Goal: Use online tool/utility: Use online tool/utility

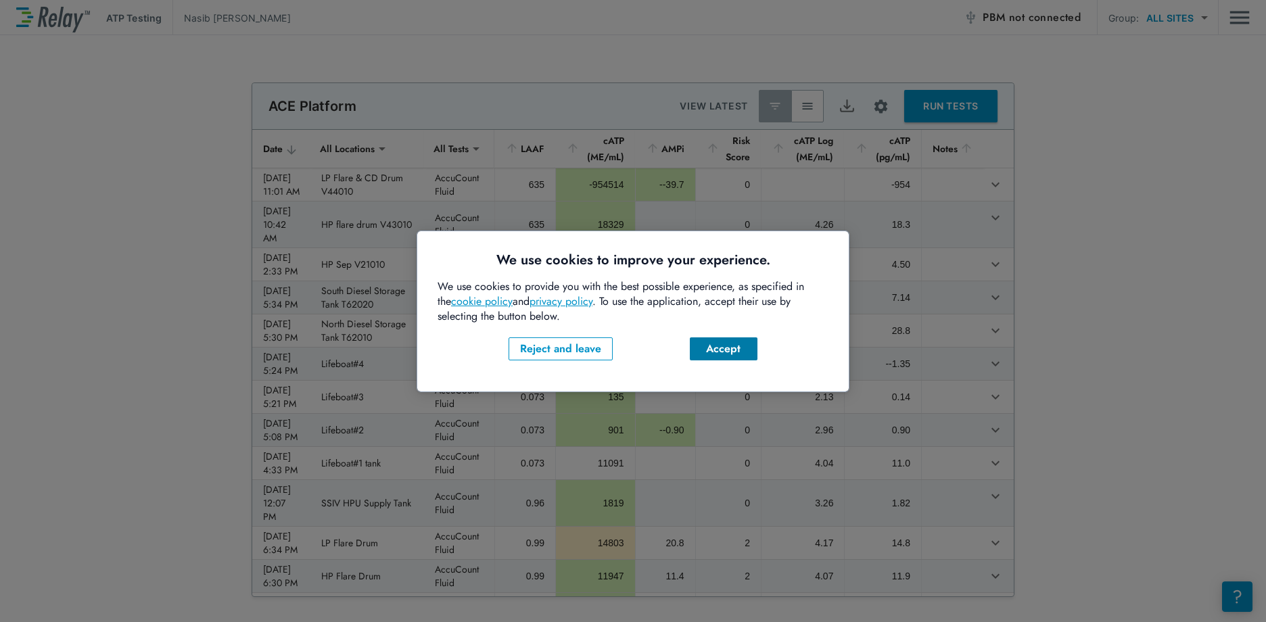
click at [739, 343] on div "Accept" at bounding box center [724, 349] width 46 height 16
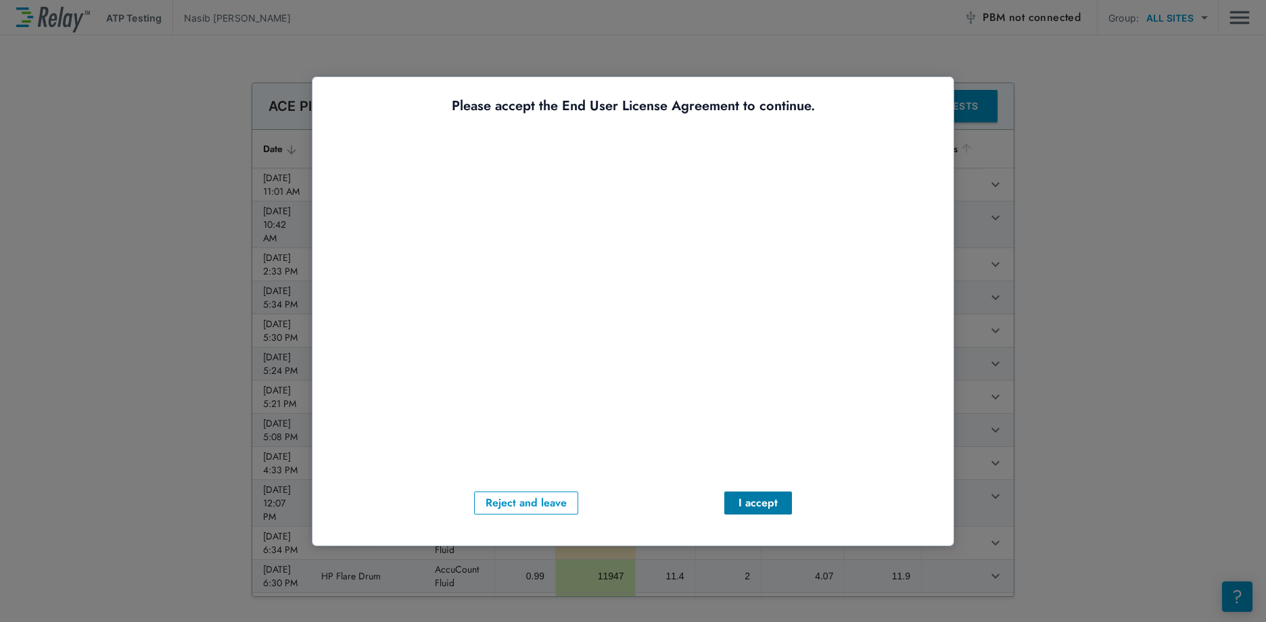
click at [772, 509] on div "I accept" at bounding box center [758, 503] width 46 height 16
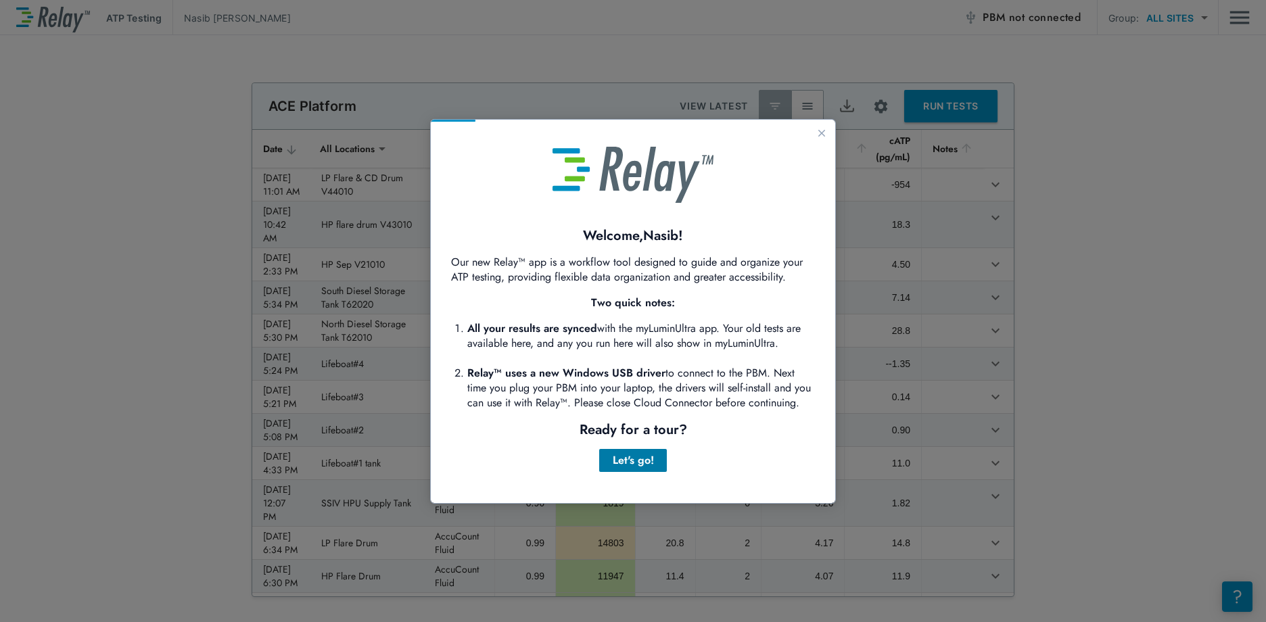
click at [657, 456] on button "Let's go!" at bounding box center [633, 460] width 68 height 23
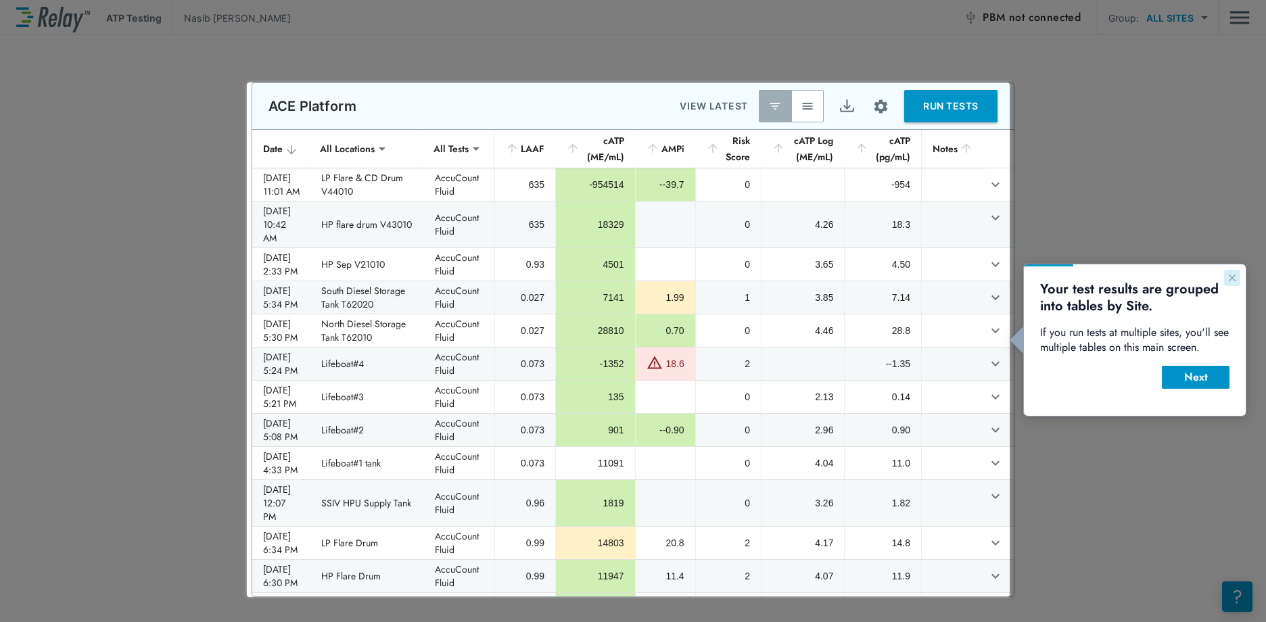
click at [1236, 284] on button "Close guide" at bounding box center [1232, 278] width 16 height 16
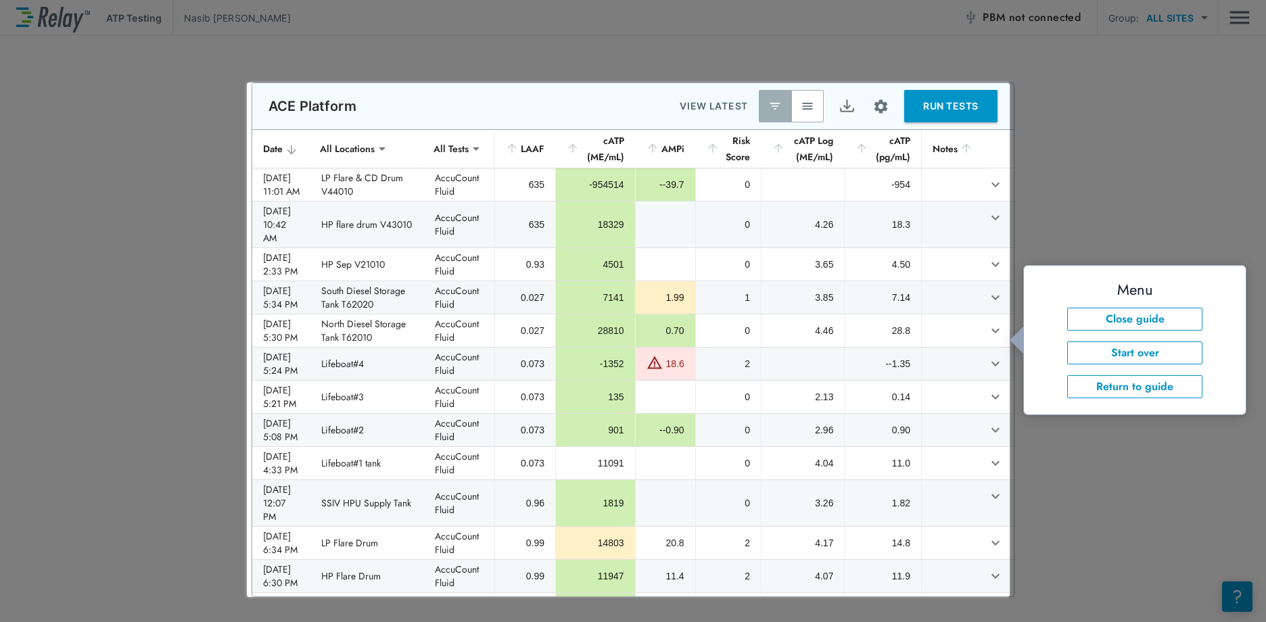
click at [1060, 145] on div at bounding box center [1138, 298] width 257 height 597
click at [210, 139] on div at bounding box center [123, 353] width 247 height 540
click at [964, 110] on button "RUN TESTS" at bounding box center [950, 106] width 93 height 32
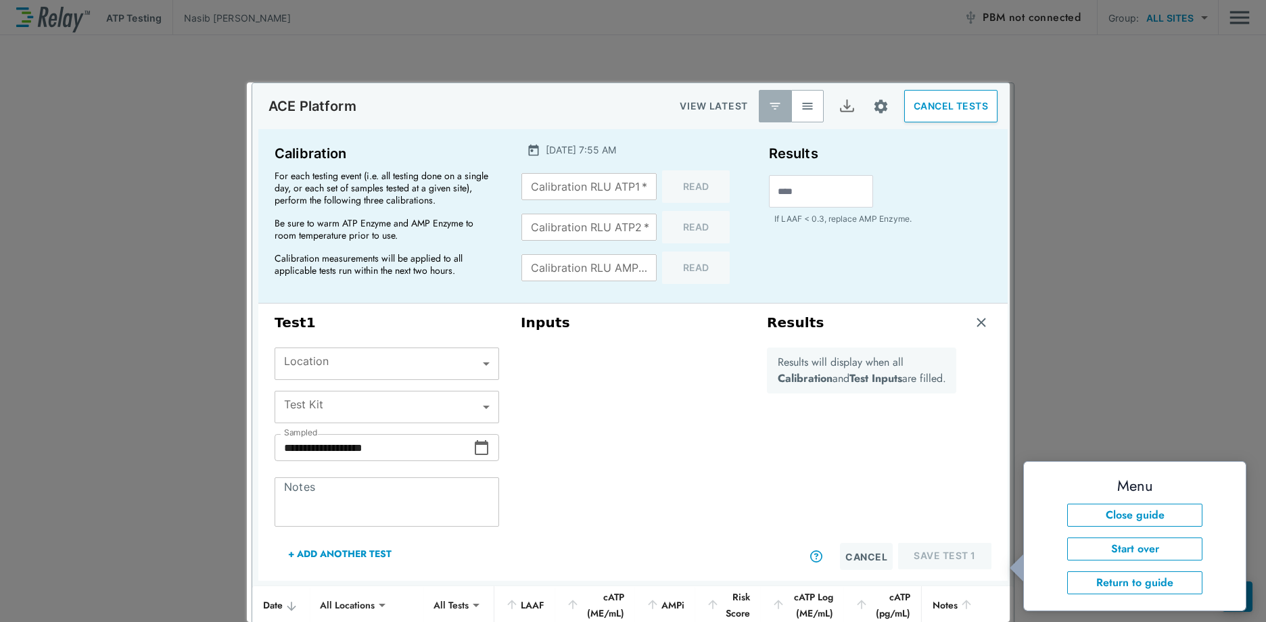
click at [1123, 87] on div at bounding box center [1138, 527] width 257 height 1054
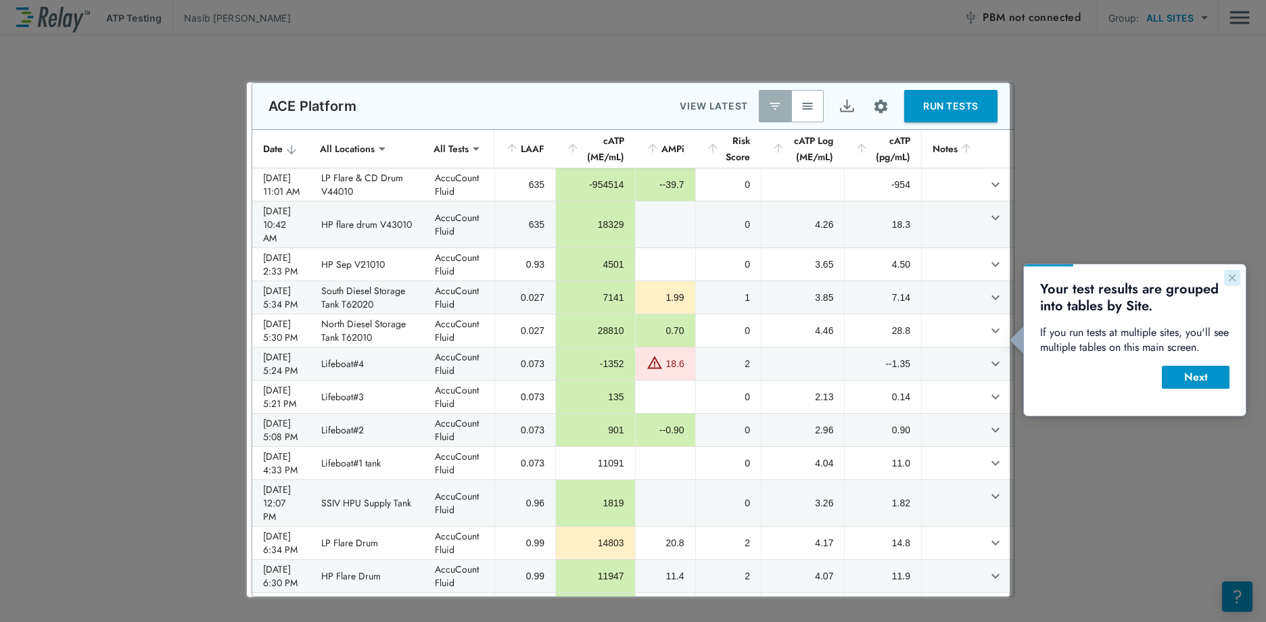
click at [1231, 273] on icon "Close guide" at bounding box center [1232, 278] width 11 height 11
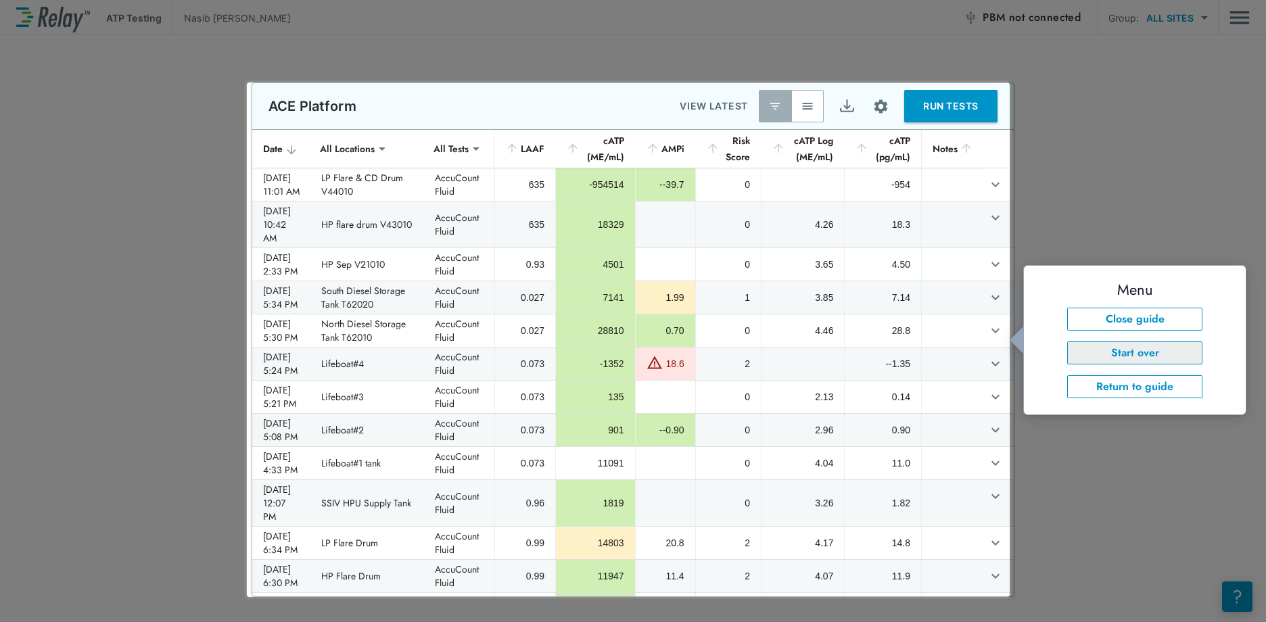
click at [1167, 354] on button "Start over" at bounding box center [1134, 353] width 135 height 23
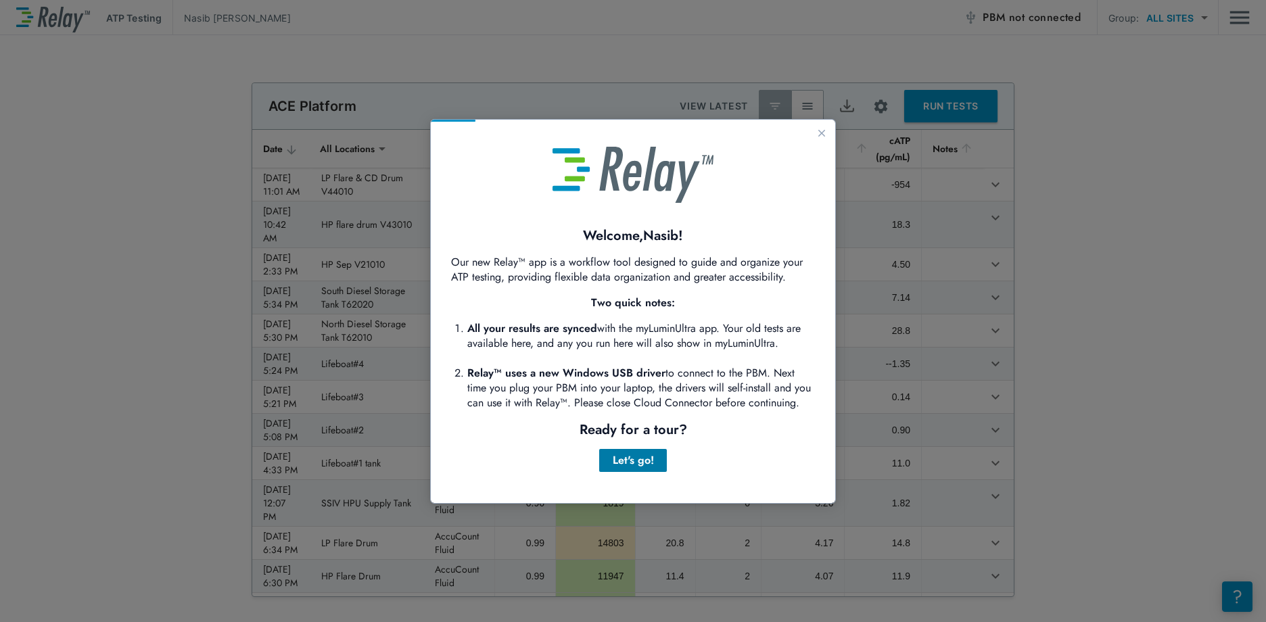
drag, startPoint x: 643, startPoint y: 461, endPoint x: 1077, endPoint y: 578, distance: 449.0
click at [643, 461] on div "Let's go!" at bounding box center [633, 460] width 46 height 16
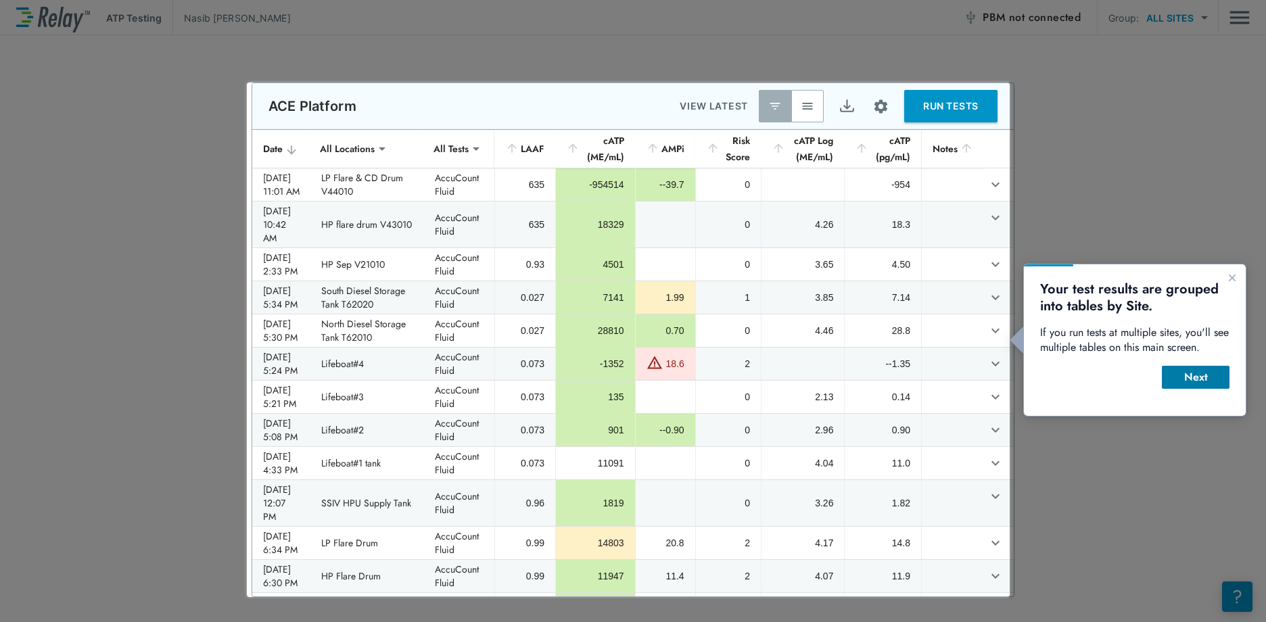
click at [1199, 378] on div "Next" at bounding box center [1196, 377] width 46 height 16
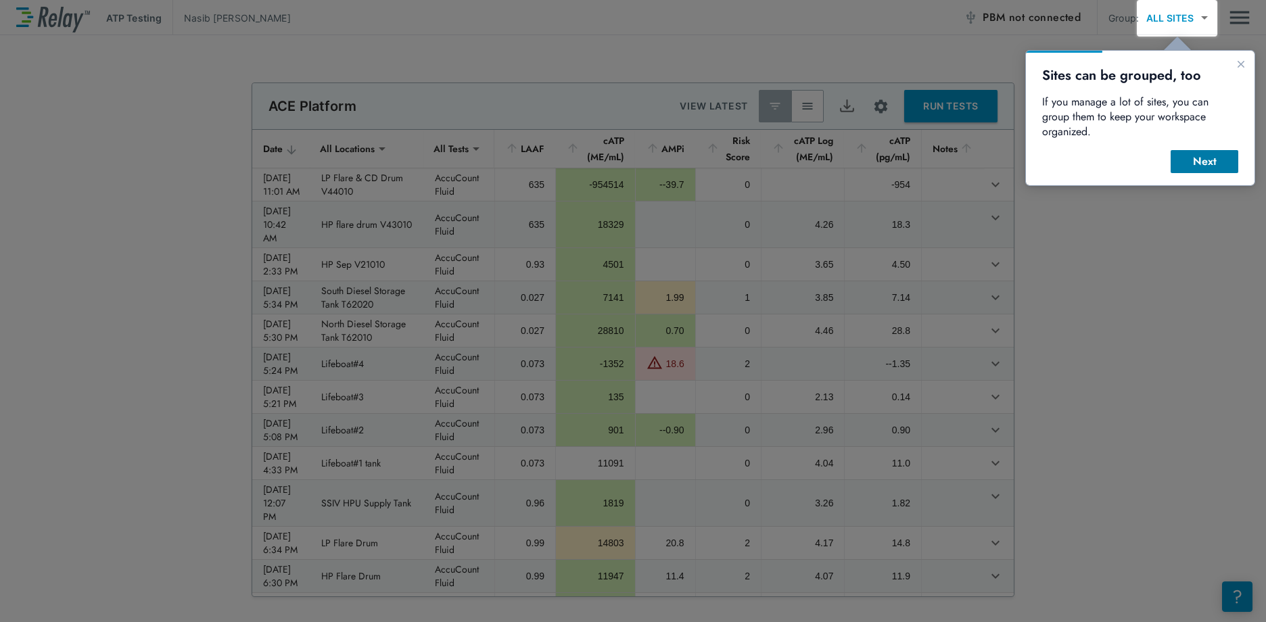
click at [1213, 154] on div "Next" at bounding box center [1205, 162] width 46 height 16
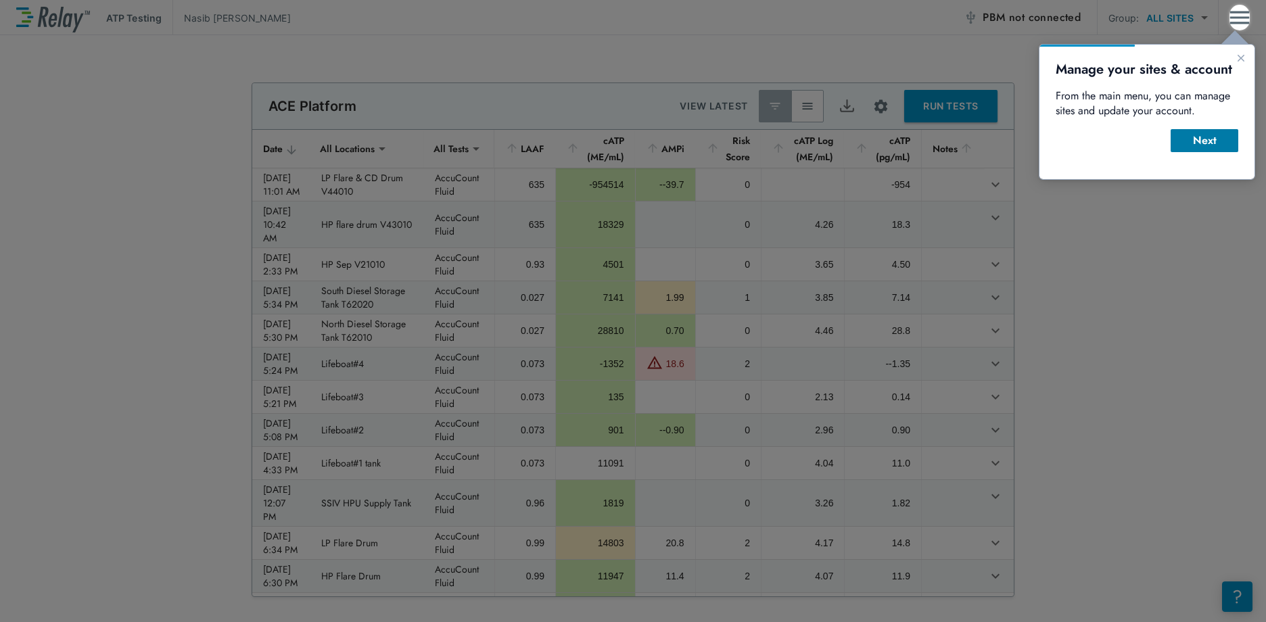
click at [1208, 139] on div "Next" at bounding box center [1205, 141] width 46 height 16
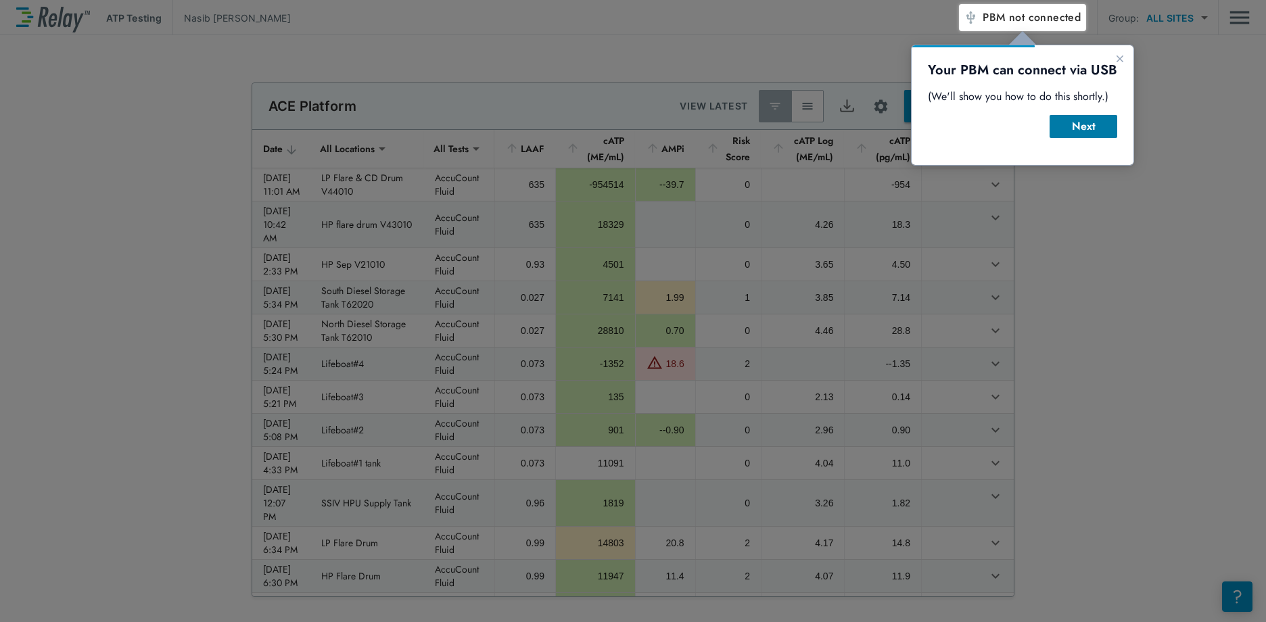
click at [1088, 128] on div "Next" at bounding box center [1083, 126] width 46 height 16
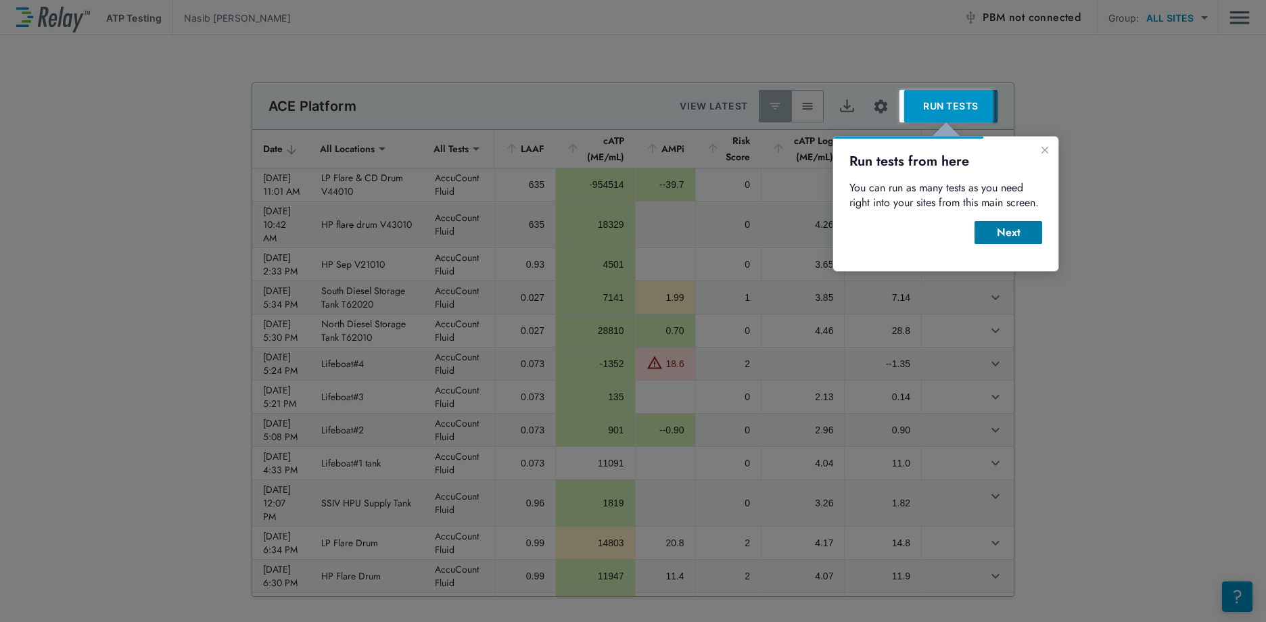
click at [1025, 234] on div "Next" at bounding box center [1008, 233] width 46 height 16
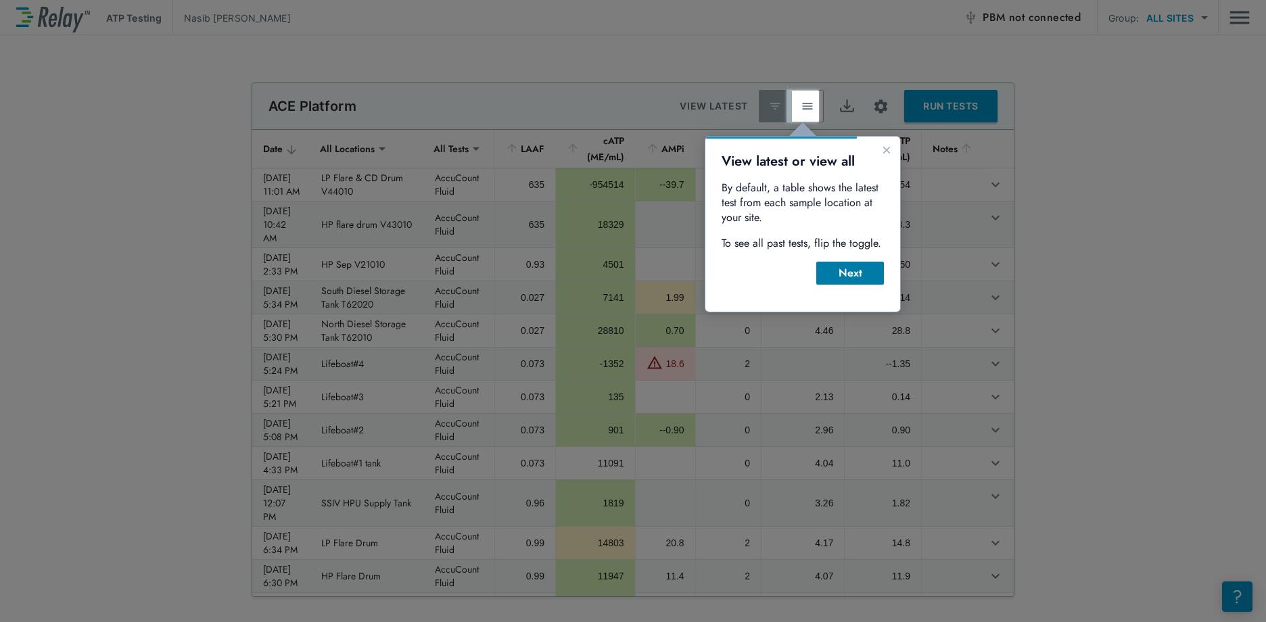
click at [853, 269] on div "Next" at bounding box center [850, 273] width 46 height 16
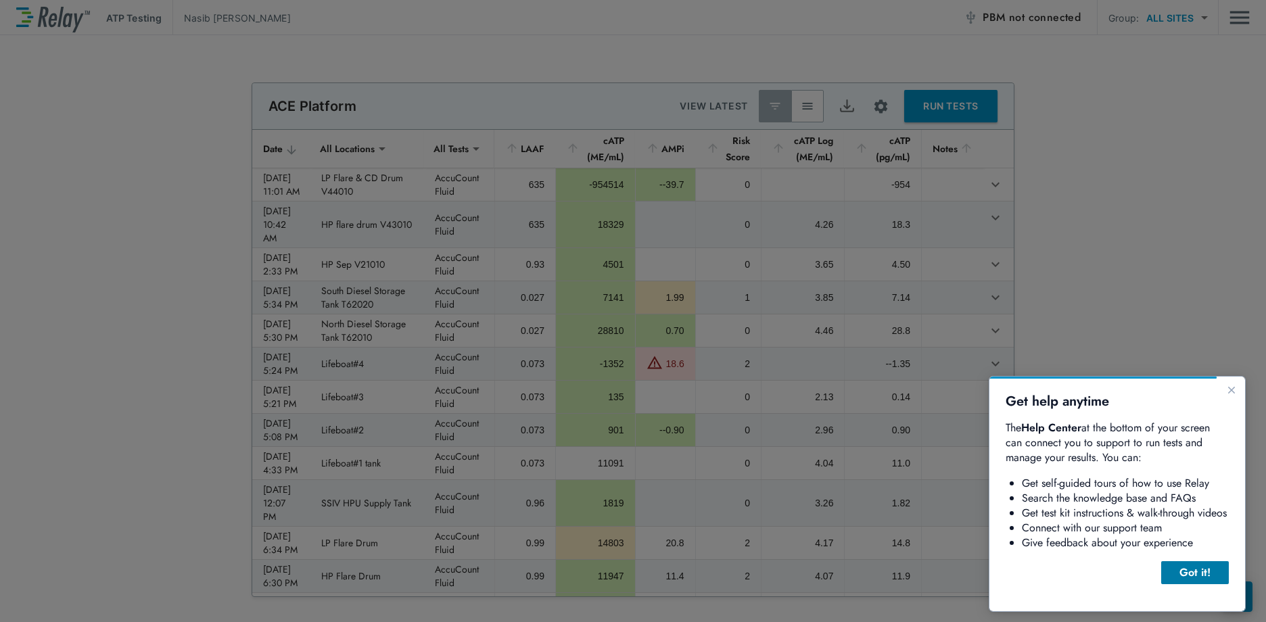
click at [1202, 564] on button "Got it!" at bounding box center [1195, 572] width 68 height 23
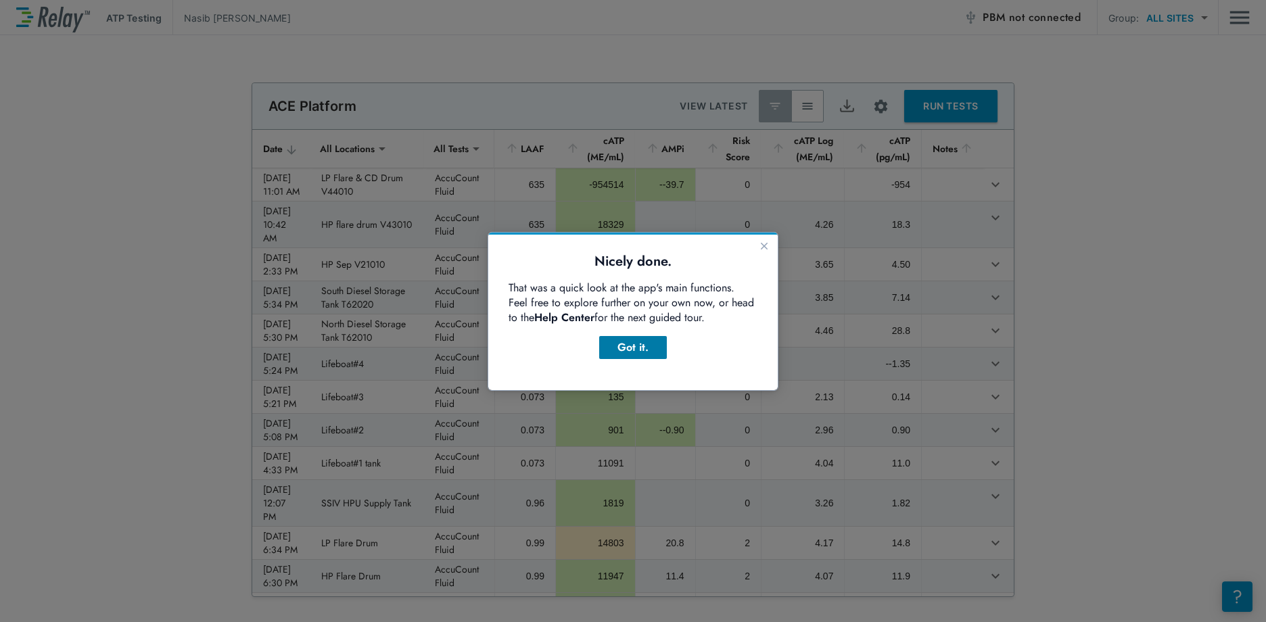
click at [645, 351] on div "Got it." at bounding box center [633, 348] width 46 height 16
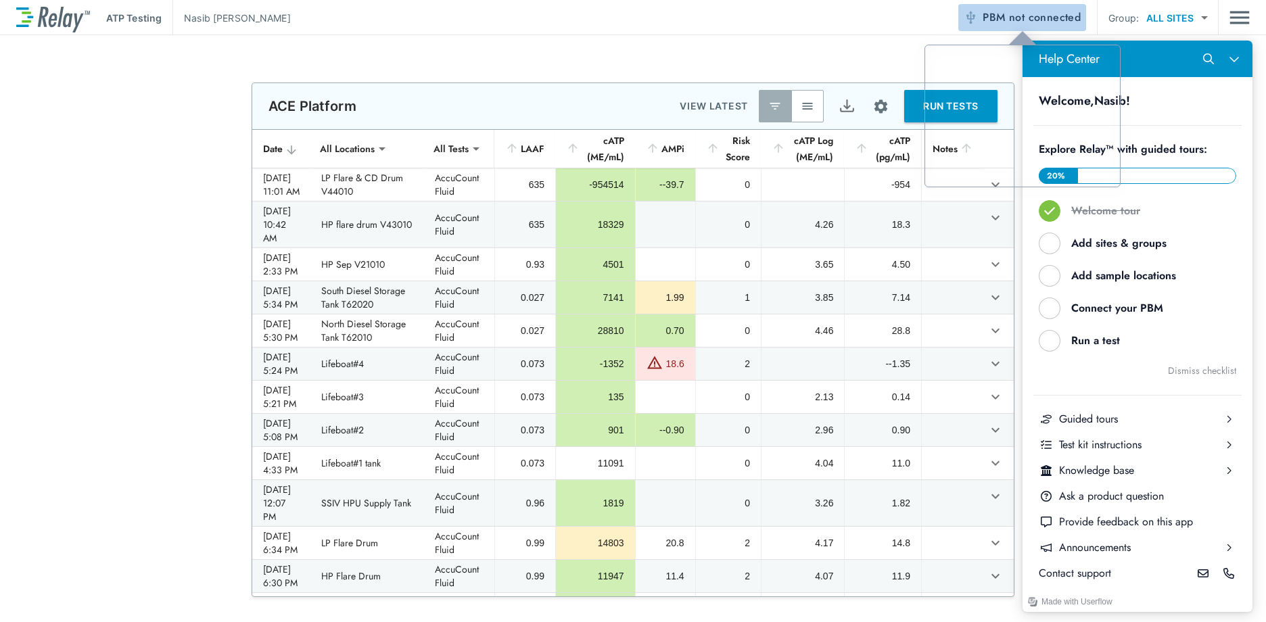
click at [1031, 10] on span "not connected" at bounding box center [1045, 17] width 72 height 16
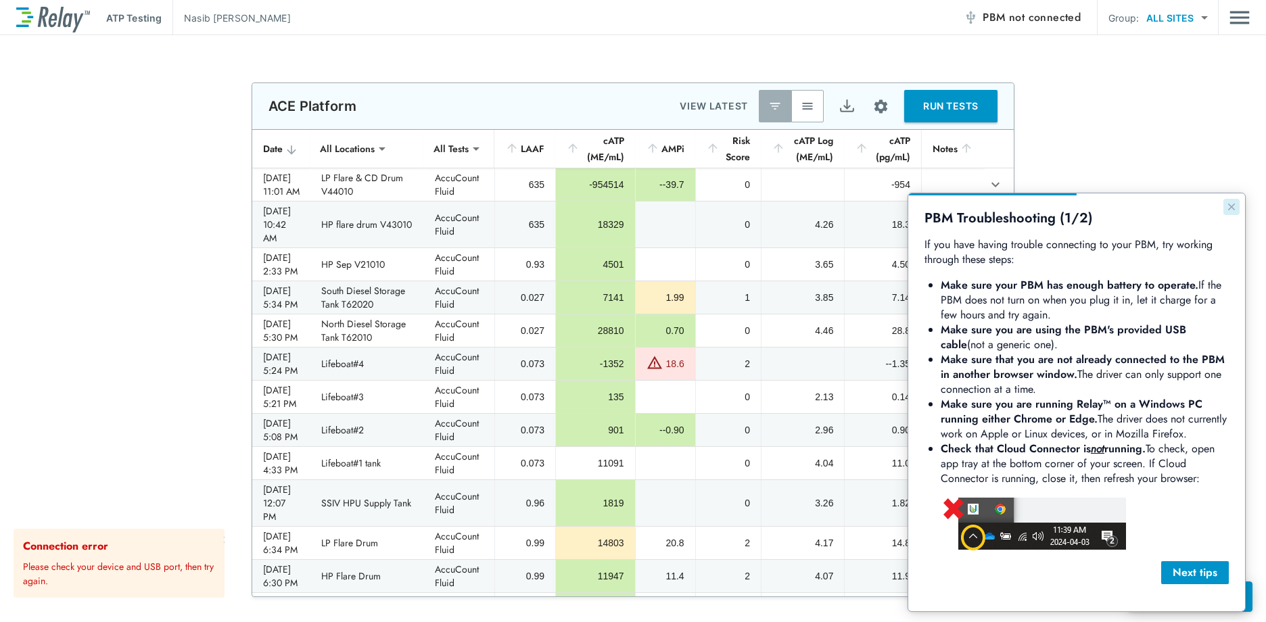
click at [1228, 208] on icon "Close guide" at bounding box center [1231, 207] width 11 height 11
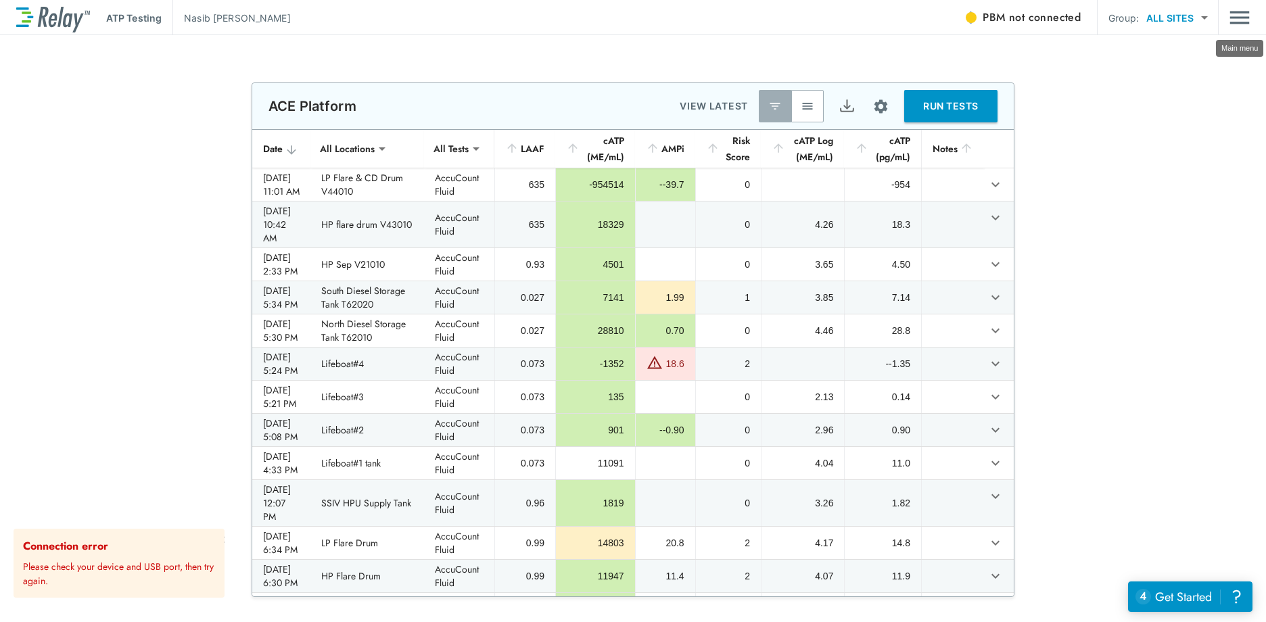
click at [1239, 14] on img "Main menu" at bounding box center [1240, 18] width 20 height 26
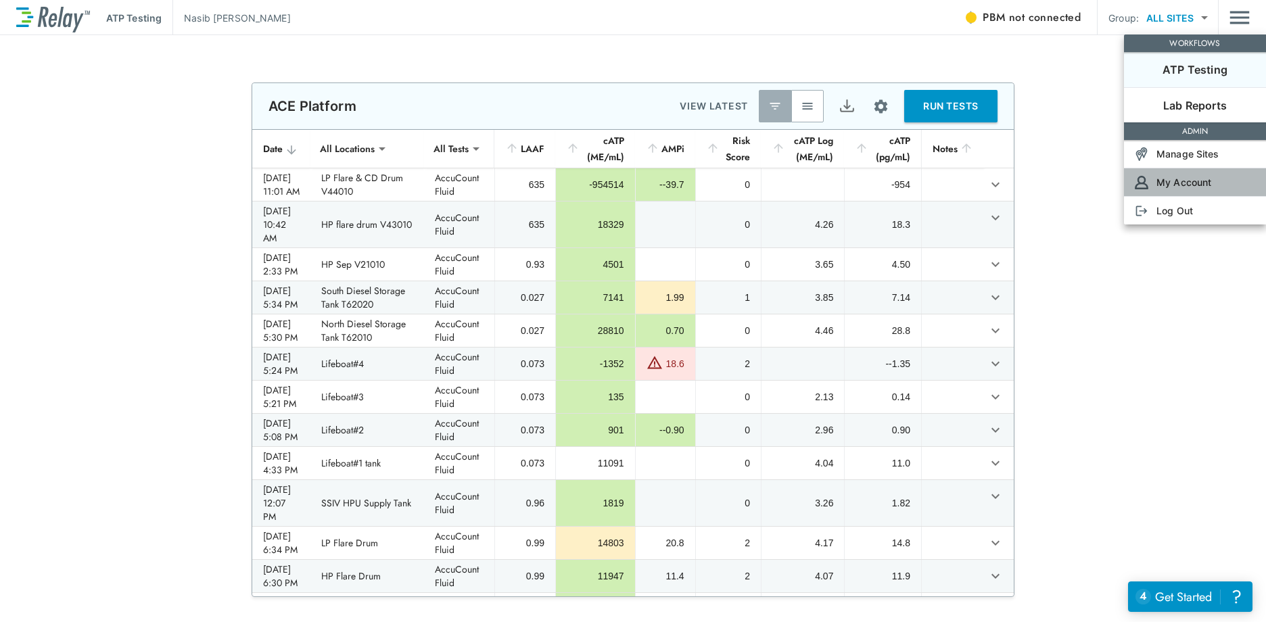
click at [1221, 179] on li "My Account" at bounding box center [1195, 182] width 142 height 28
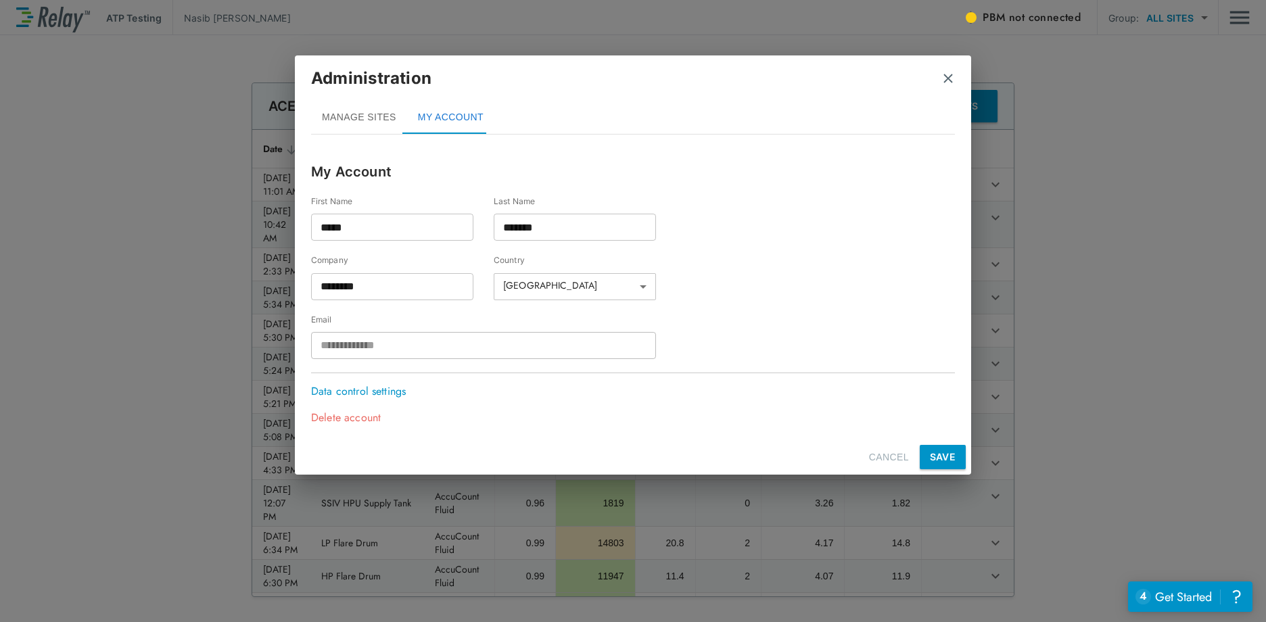
click at [948, 72] on img "close" at bounding box center [948, 79] width 14 height 14
